Goal: Information Seeking & Learning: Learn about a topic

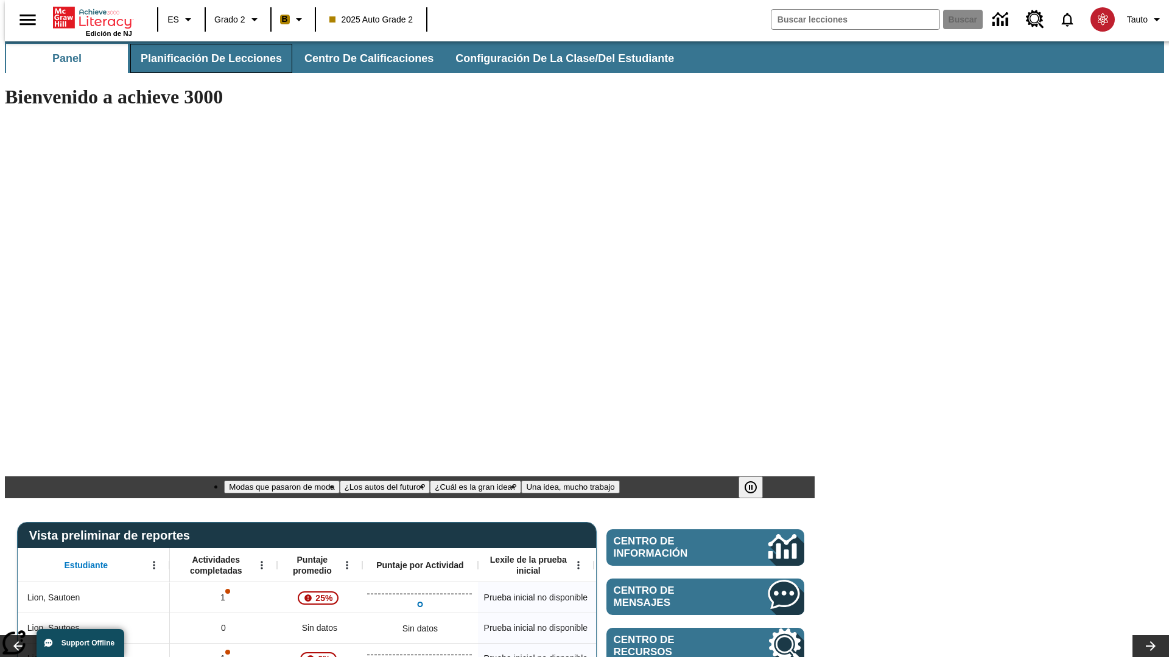
click at [204, 58] on span "Planificación de lecciones" at bounding box center [211, 59] width 141 height 14
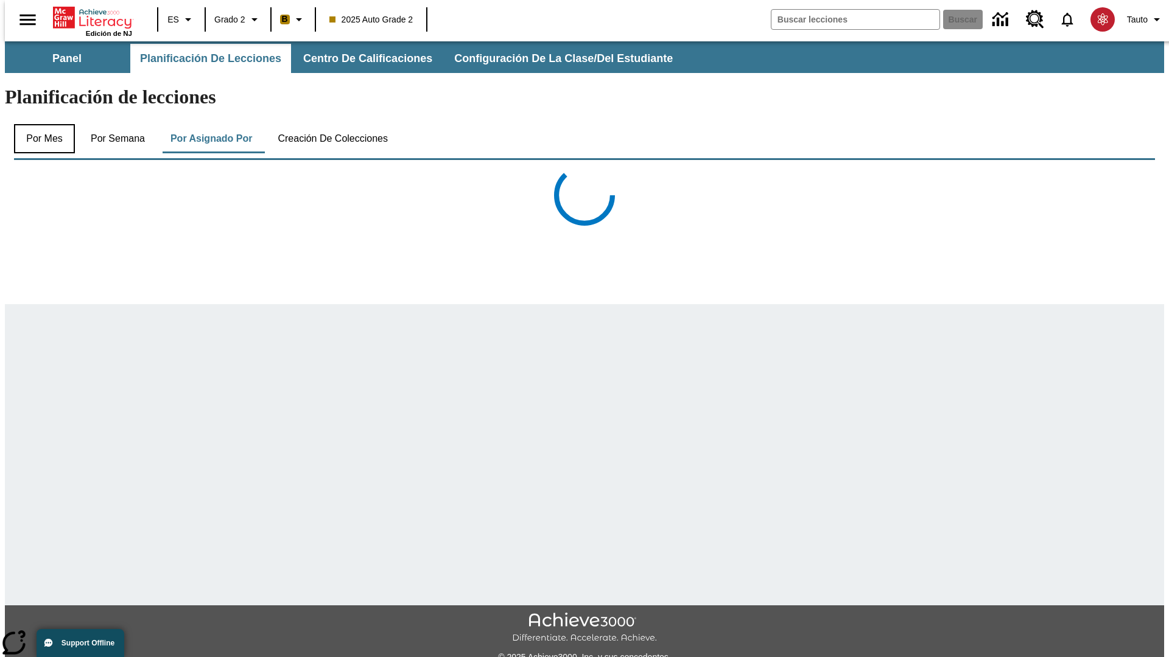
click at [40, 124] on button "Por mes" at bounding box center [44, 138] width 61 height 29
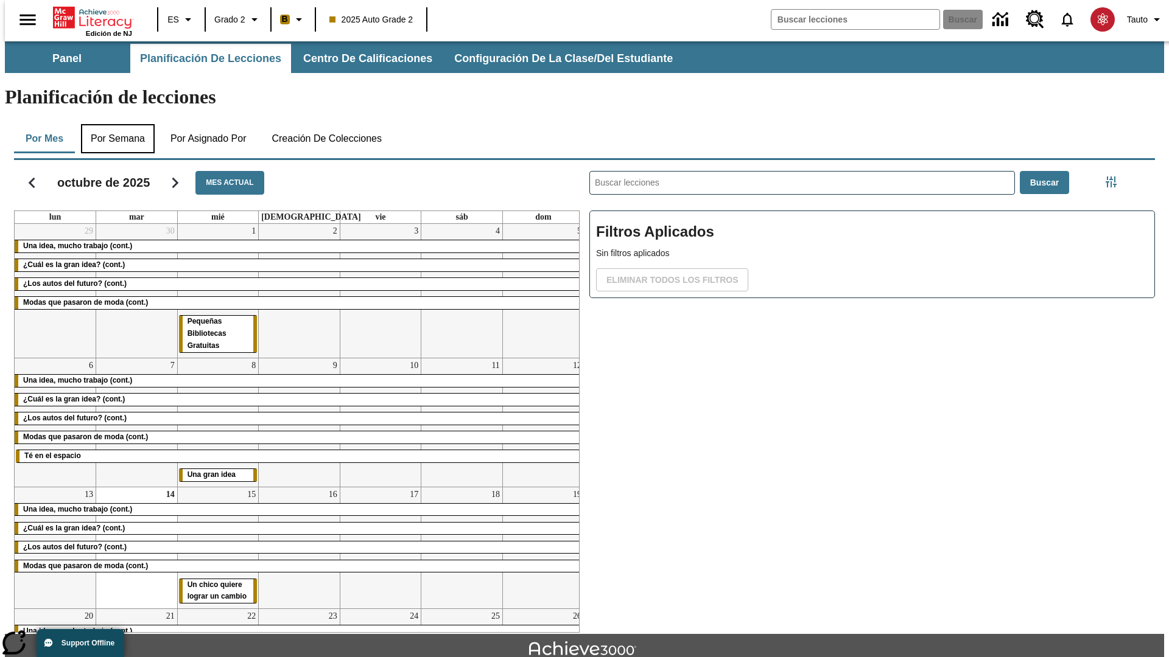
click at [114, 124] on button "Por semana" at bounding box center [118, 138] width 74 height 29
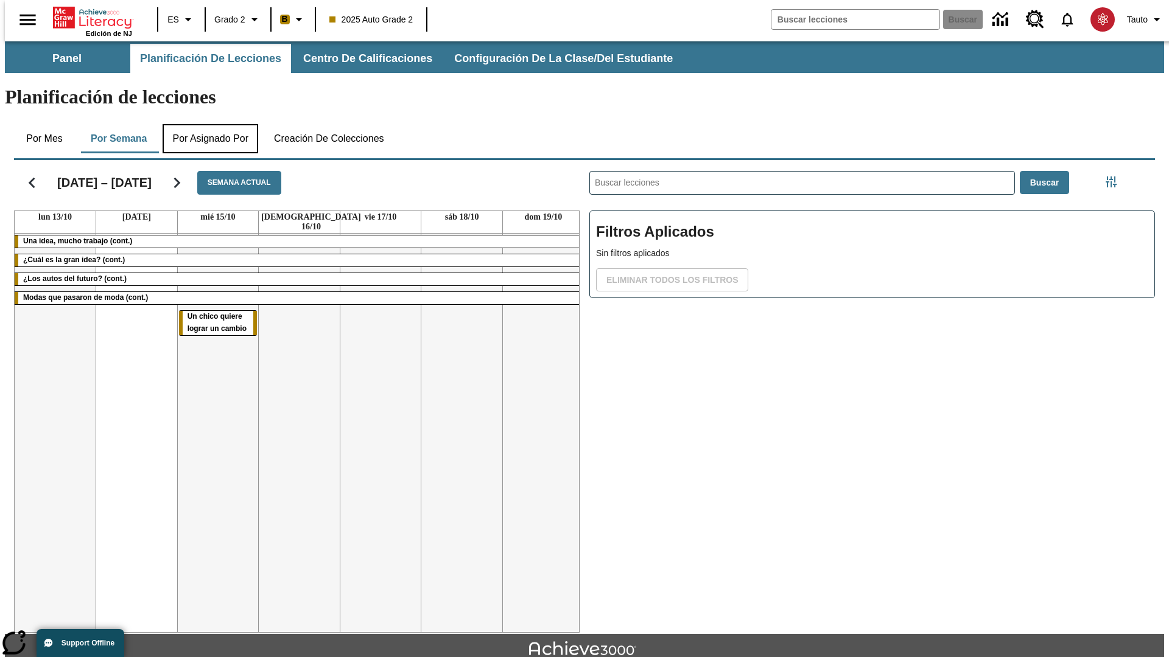
click at [210, 124] on button "Por asignado por" at bounding box center [211, 138] width 96 height 29
